Goal: Task Accomplishment & Management: Manage account settings

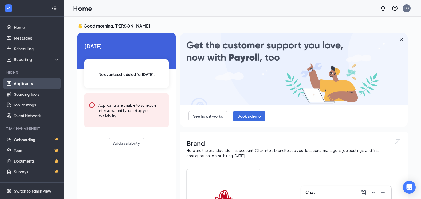
click at [23, 85] on link "Applicants" at bounding box center [37, 83] width 46 height 11
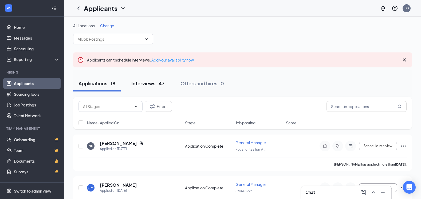
click at [150, 83] on div "Interviews · 47" at bounding box center [147, 83] width 33 height 7
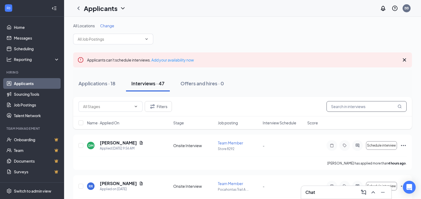
click at [337, 107] on input "text" at bounding box center [367, 106] width 80 height 11
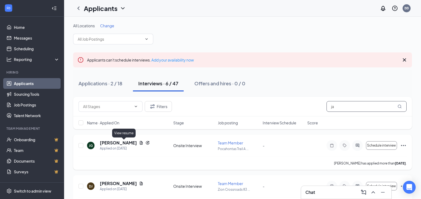
type input "ja"
click at [140, 144] on icon "Document" at bounding box center [141, 142] width 3 height 3
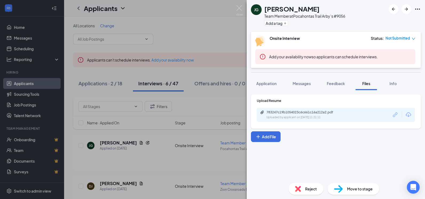
click at [108, 143] on div "[PERSON_NAME] [PERSON_NAME] Team Member at Pocahontas Trail Arby’s #9056 Add a …" at bounding box center [212, 99] width 425 height 199
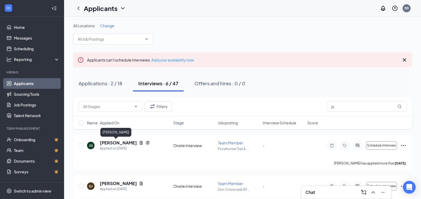
click at [108, 143] on h5 "[PERSON_NAME]" at bounding box center [118, 143] width 37 height 6
